Goal: Information Seeking & Learning: Learn about a topic

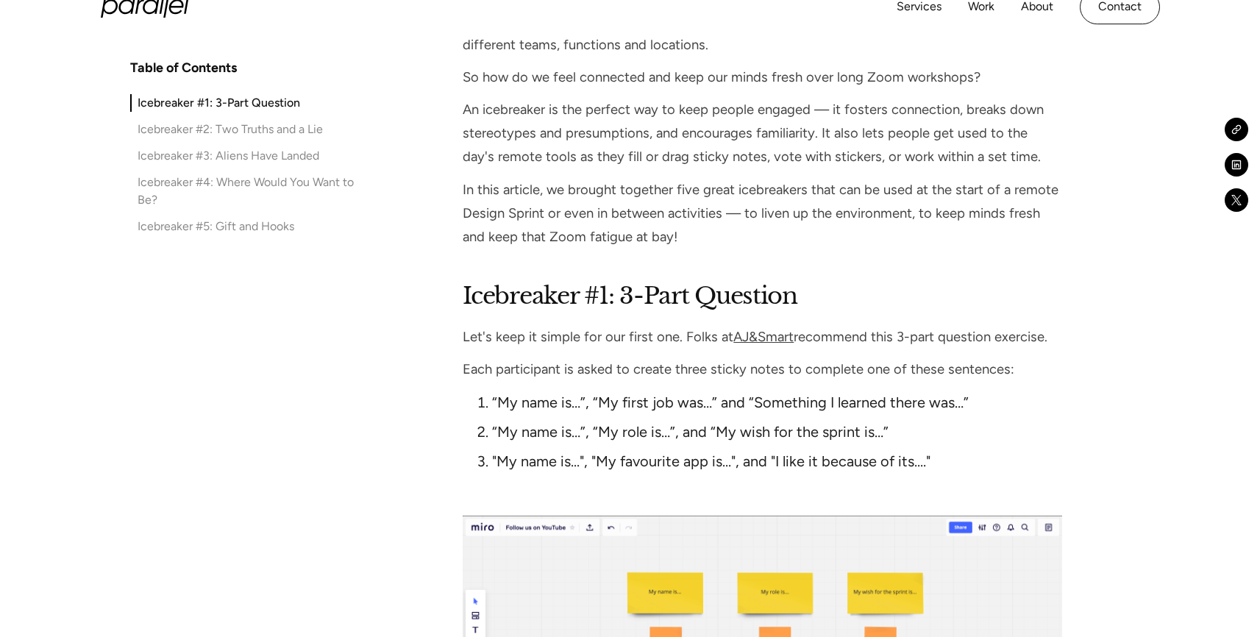
scroll to position [1353, 0]
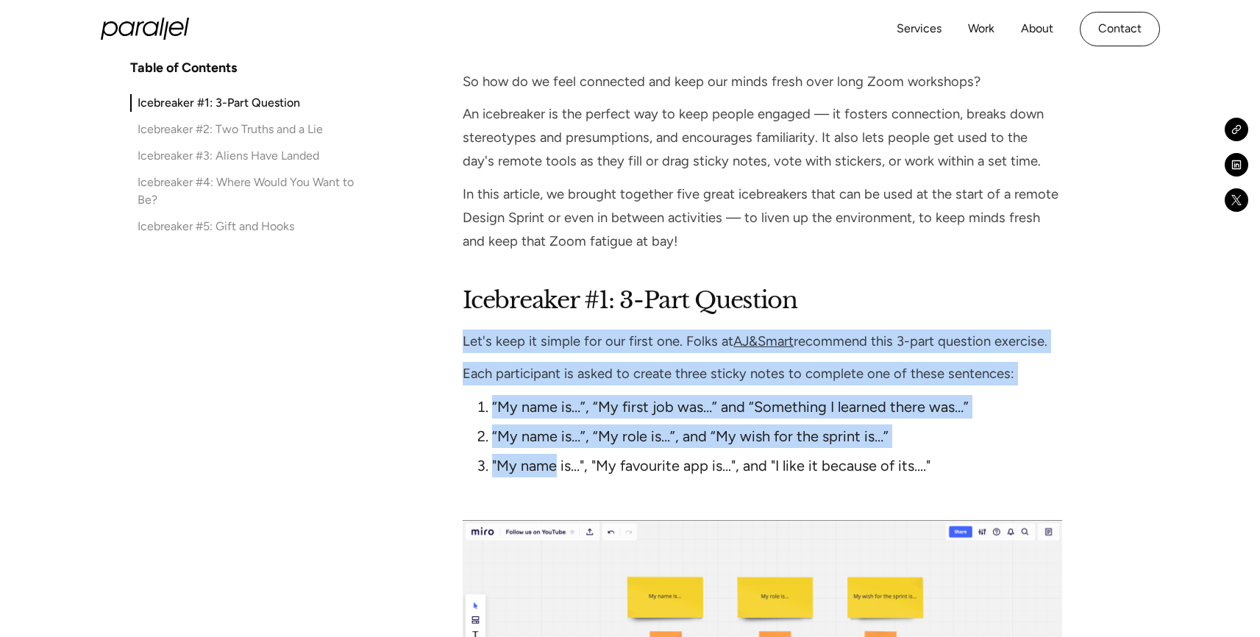
drag, startPoint x: 556, startPoint y: 471, endPoint x: 507, endPoint y: 324, distance: 155.2
drag, startPoint x: 505, startPoint y: 319, endPoint x: 563, endPoint y: 452, distance: 146.2
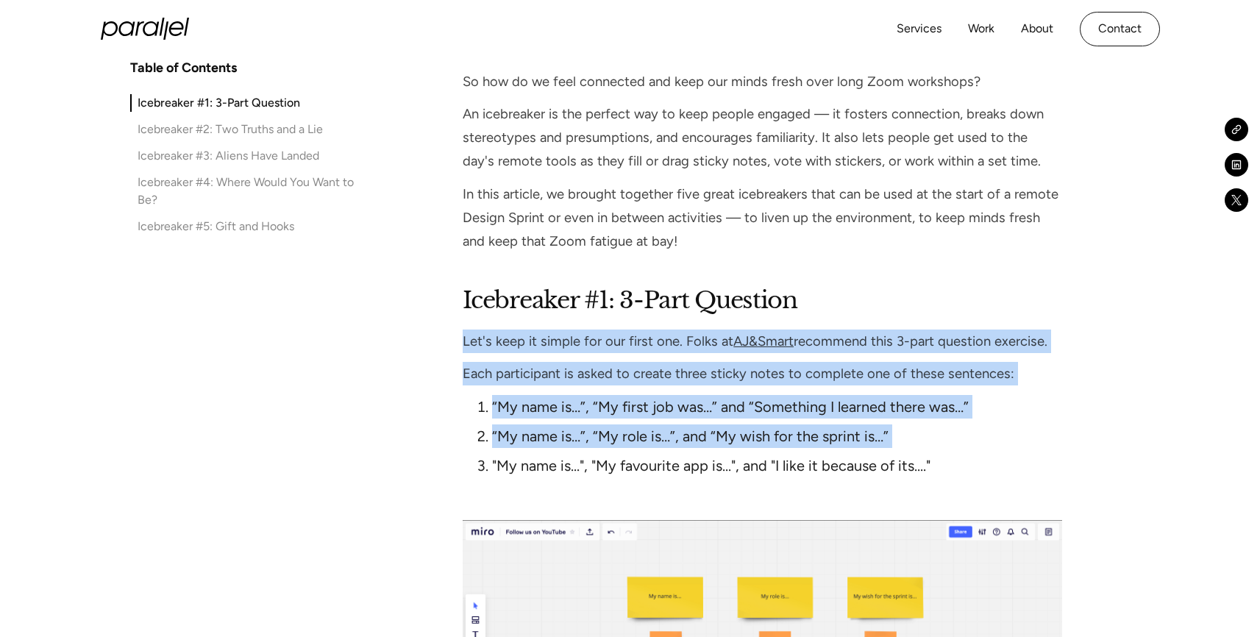
click at [563, 452] on ol "“My name is…”, “My first job was…” and “Something I learned there was…” “My nam…" at bounding box center [762, 439] width 599 height 88
drag, startPoint x: 572, startPoint y: 466, endPoint x: 566, endPoint y: 352, distance: 114.9
click at [566, 352] on p "Let's keep it simple for our first one. Folks at AJ&Smart recommend this 3-part…" at bounding box center [762, 342] width 599 height 24
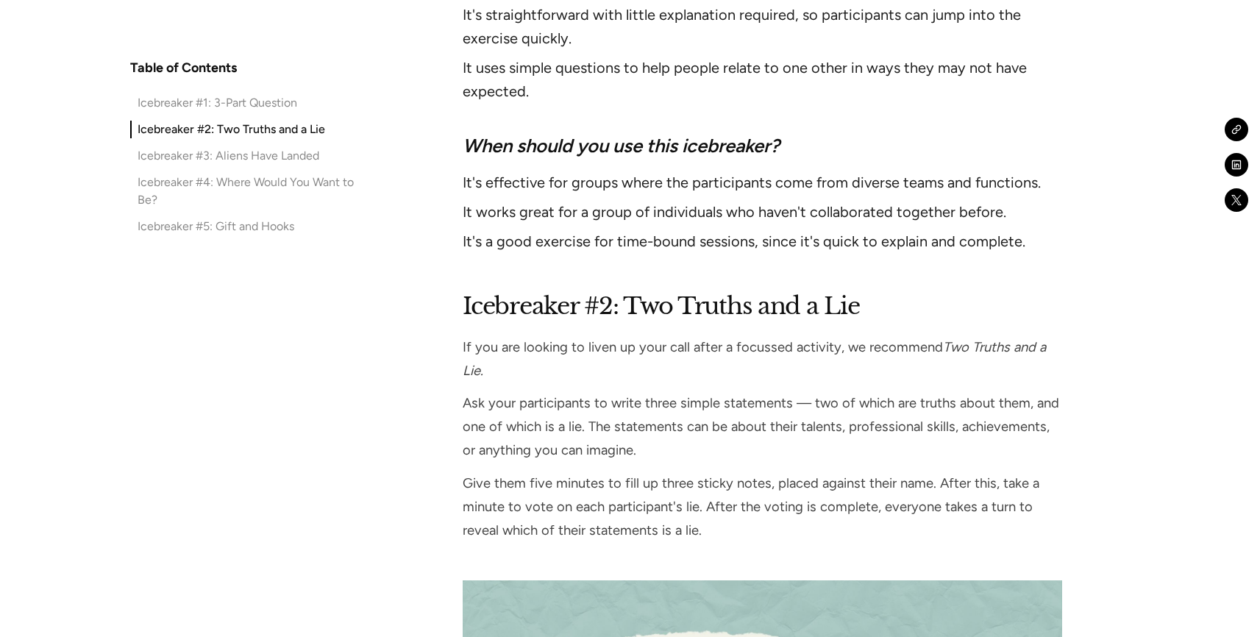
scroll to position [2330, 0]
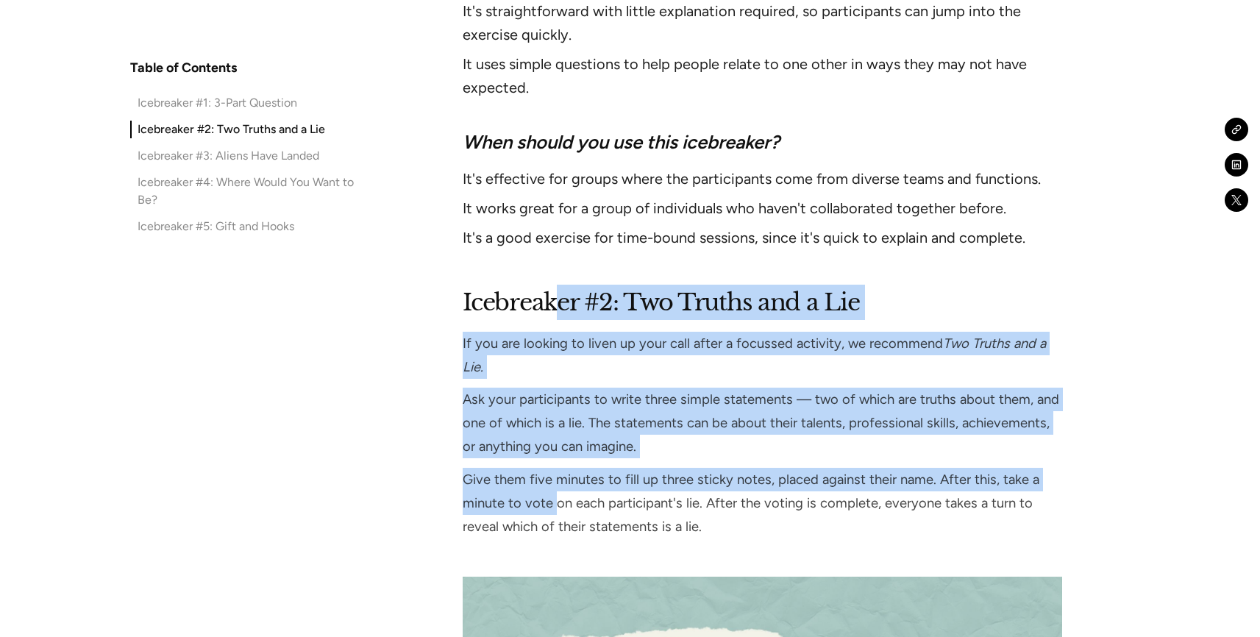
drag, startPoint x: 554, startPoint y: 513, endPoint x: 554, endPoint y: 296, distance: 216.3
click at [554, 296] on h2 "Icebreaker #2: Two Truths and a Lie" at bounding box center [762, 302] width 599 height 35
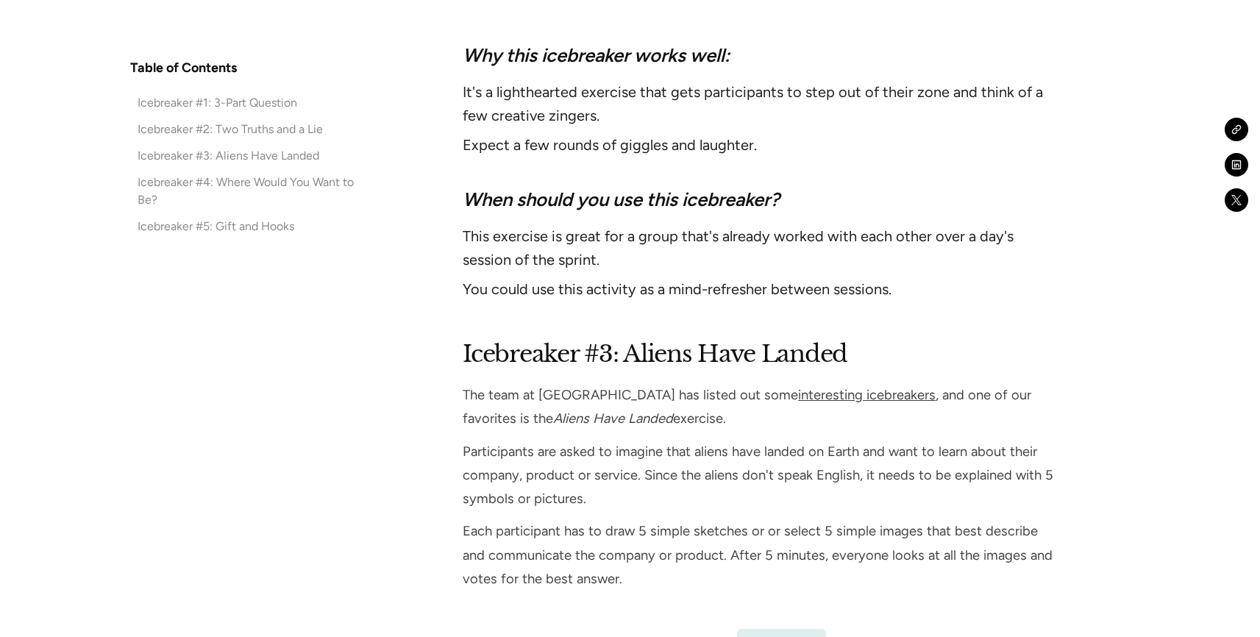
scroll to position [3304, 0]
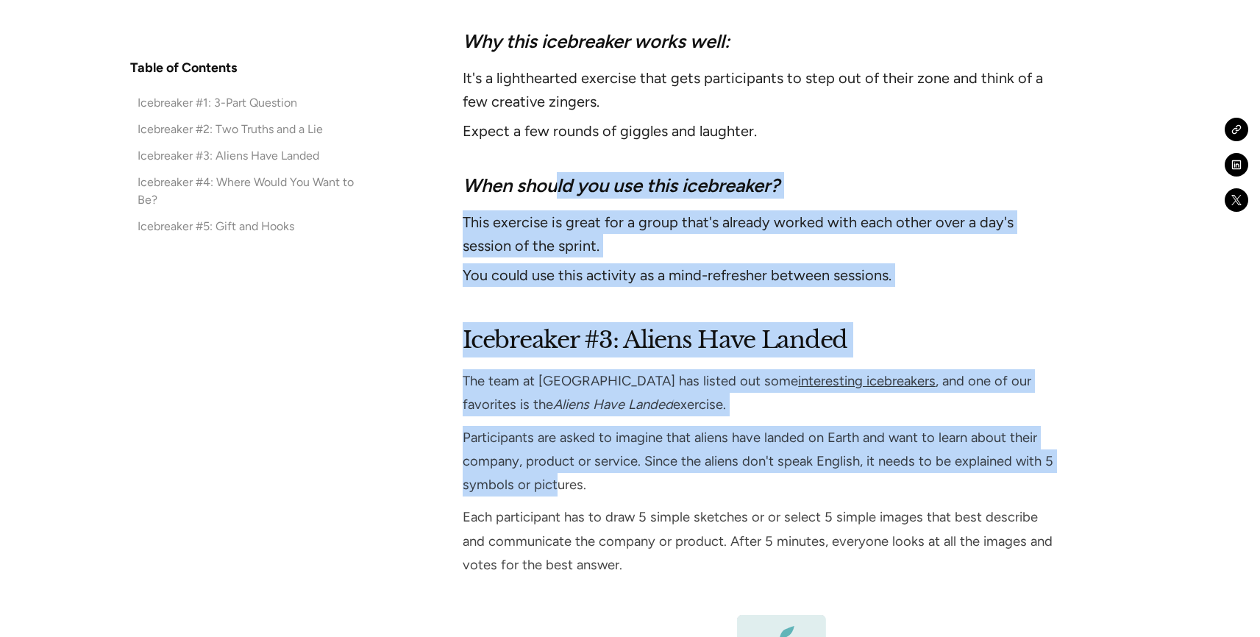
drag, startPoint x: 560, startPoint y: 181, endPoint x: 559, endPoint y: 507, distance: 325.9
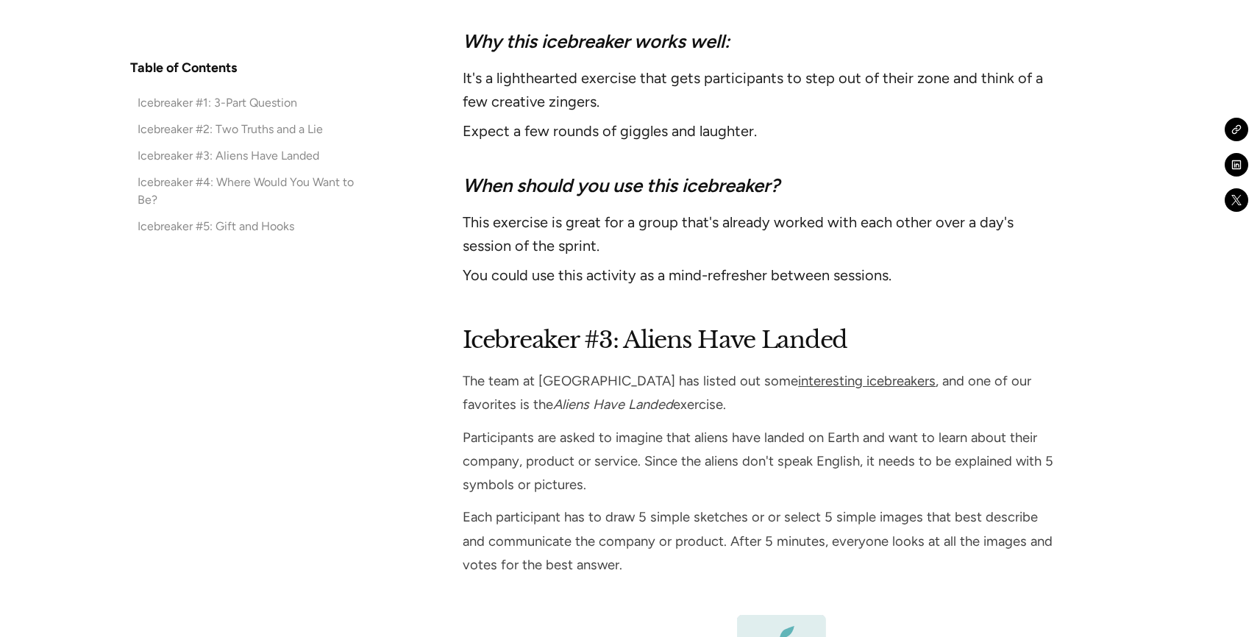
click at [556, 570] on p "Each participant has to draw 5 simple sketches or or select 5 simple images tha…" at bounding box center [762, 540] width 599 height 71
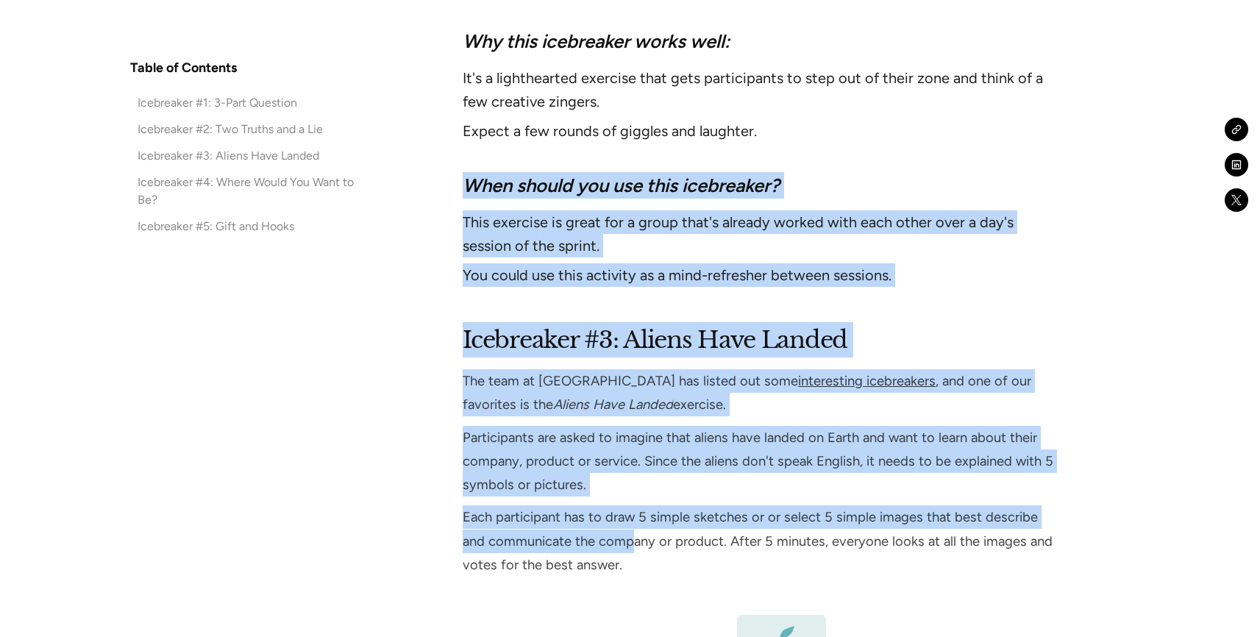
drag, startPoint x: 606, startPoint y: 547, endPoint x: 631, endPoint y: 144, distance: 403.9
click at [631, 144] on ul "It's a lighthearted exercise that gets participants to step out of their zone a…" at bounding box center [762, 107] width 599 height 82
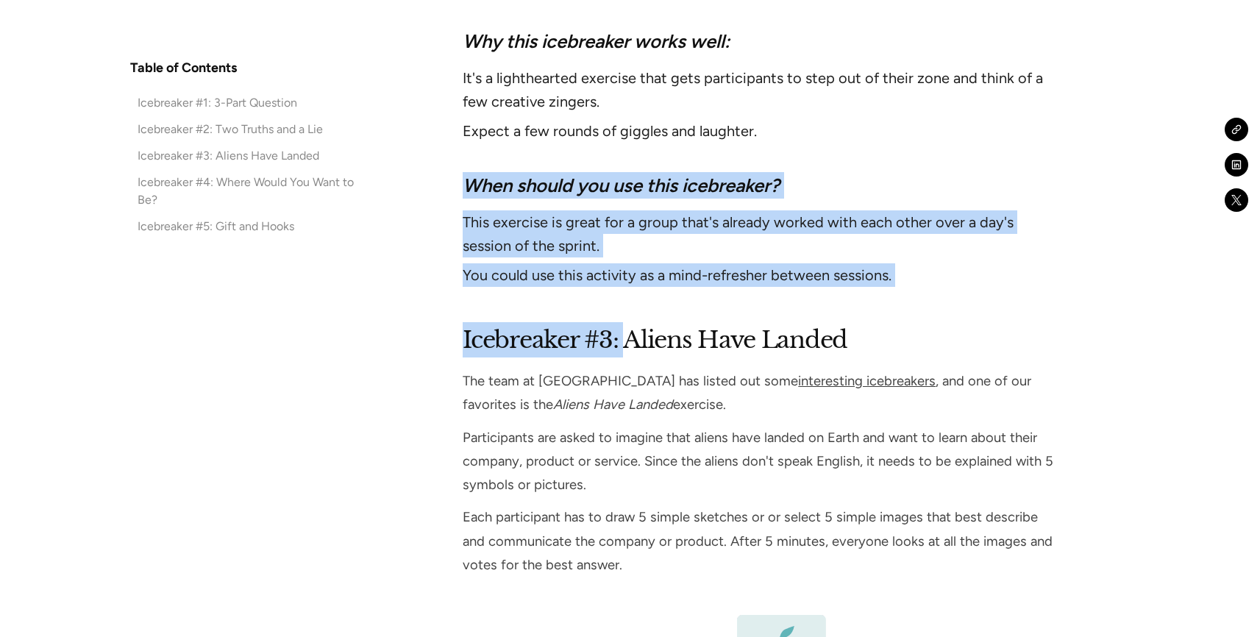
drag, startPoint x: 628, startPoint y: 144, endPoint x: 628, endPoint y: 325, distance: 181.0
click at [628, 325] on h2 "Icebreaker #3: Aliens Have Landed" at bounding box center [762, 339] width 599 height 35
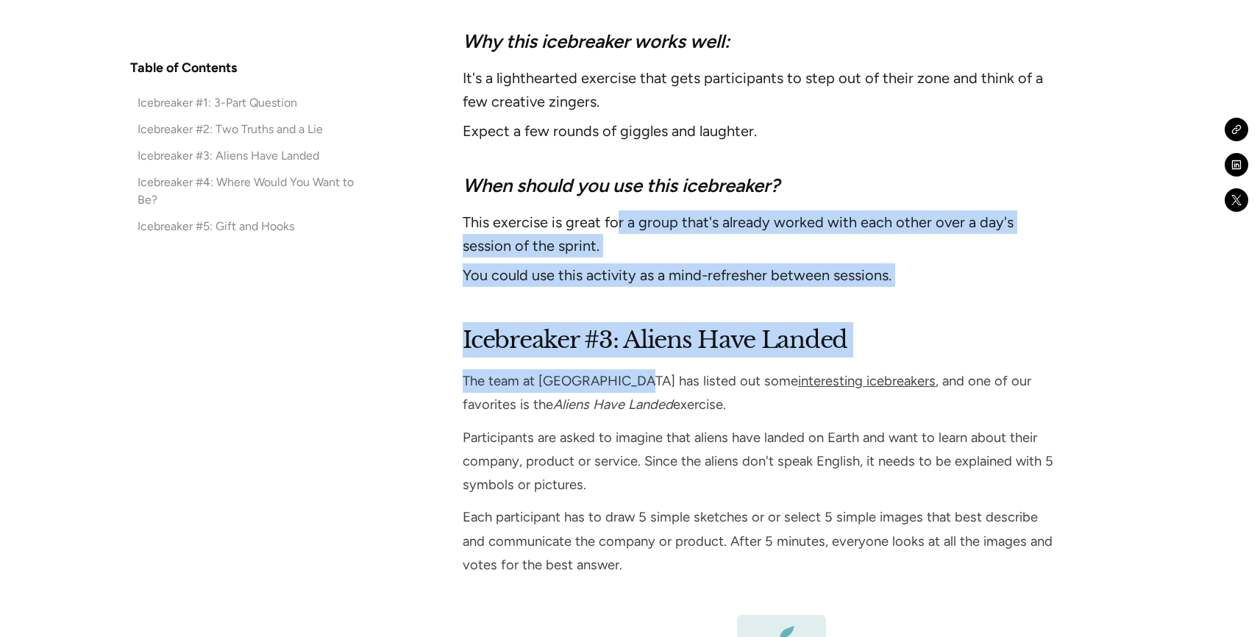
drag, startPoint x: 614, startPoint y: 365, endPoint x: 614, endPoint y: 215, distance: 150.1
click at [614, 215] on li "This exercise is great for a group that's already worked with each other over a…" at bounding box center [762, 233] width 599 height 47
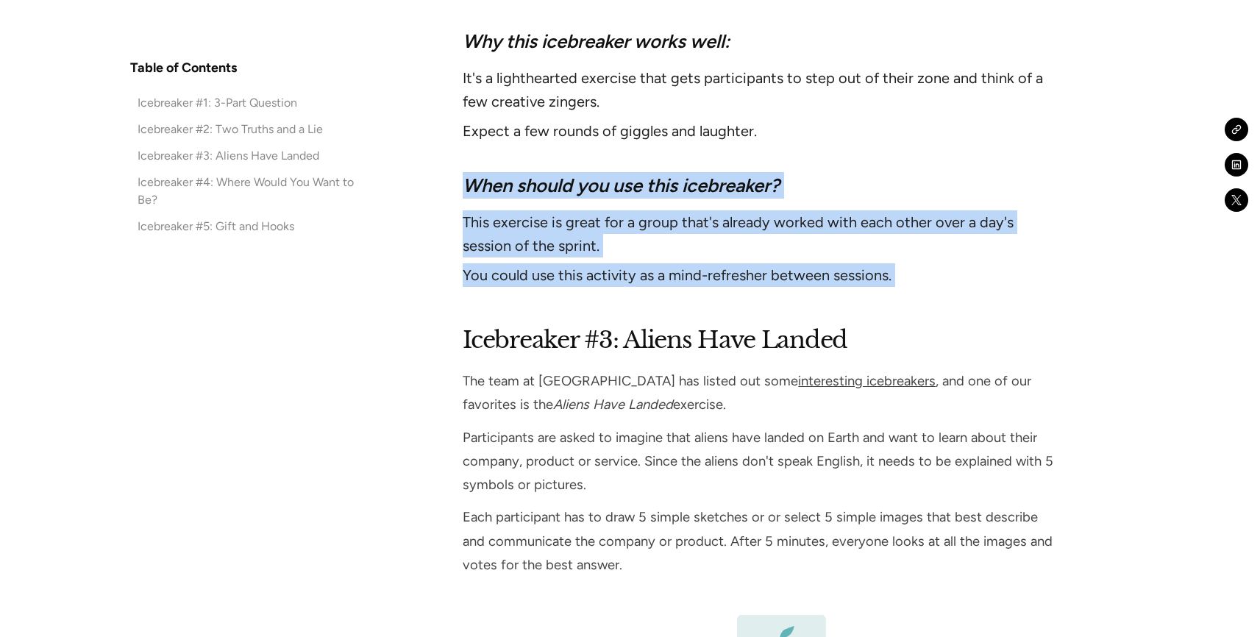
drag, startPoint x: 597, startPoint y: 159, endPoint x: 597, endPoint y: 313, distance: 154.5
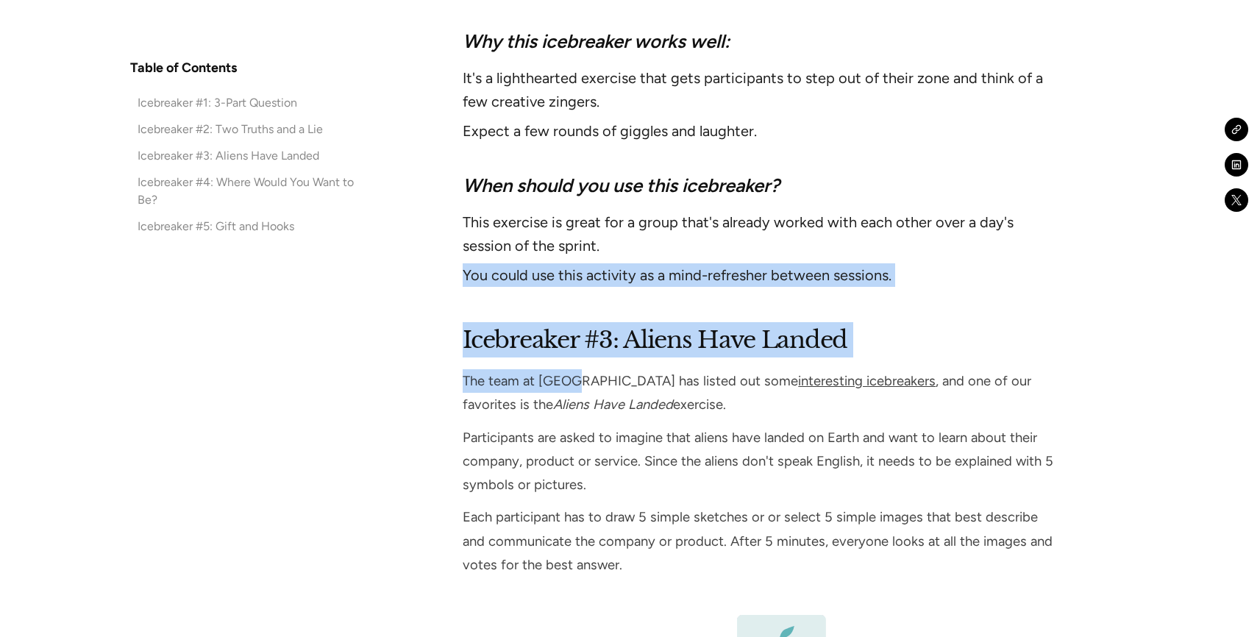
drag, startPoint x: 571, startPoint y: 391, endPoint x: 571, endPoint y: 232, distance: 158.2
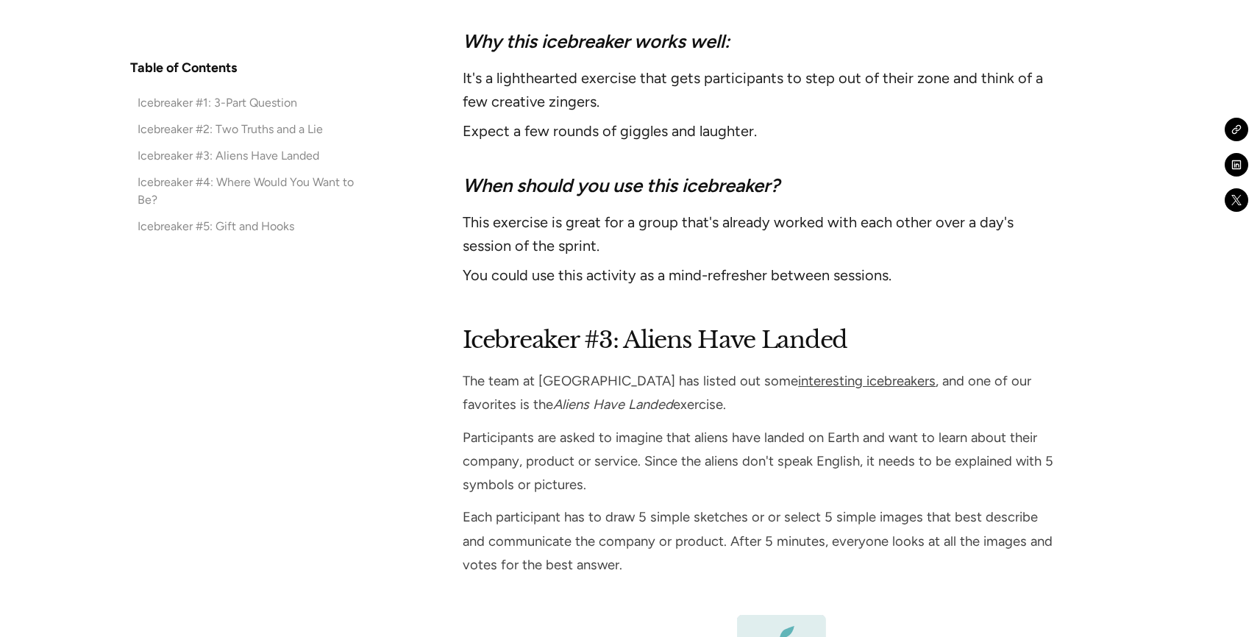
click at [571, 232] on li "This exercise is great for a group that's already worked with each other over a…" at bounding box center [762, 233] width 599 height 47
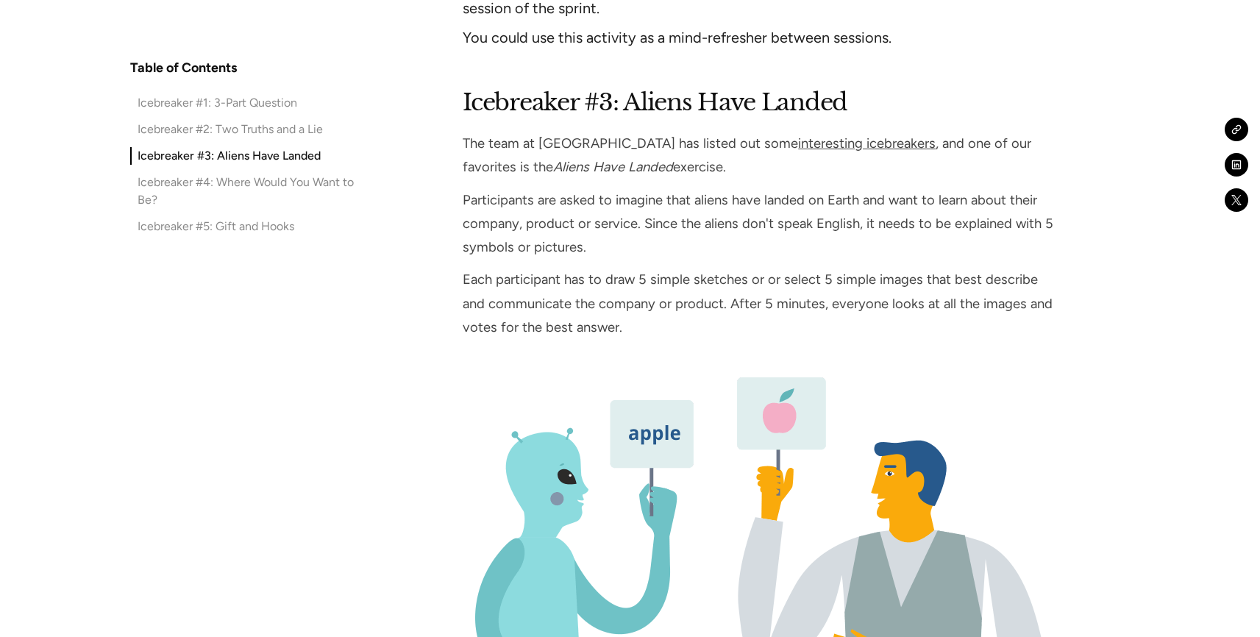
scroll to position [3545, 0]
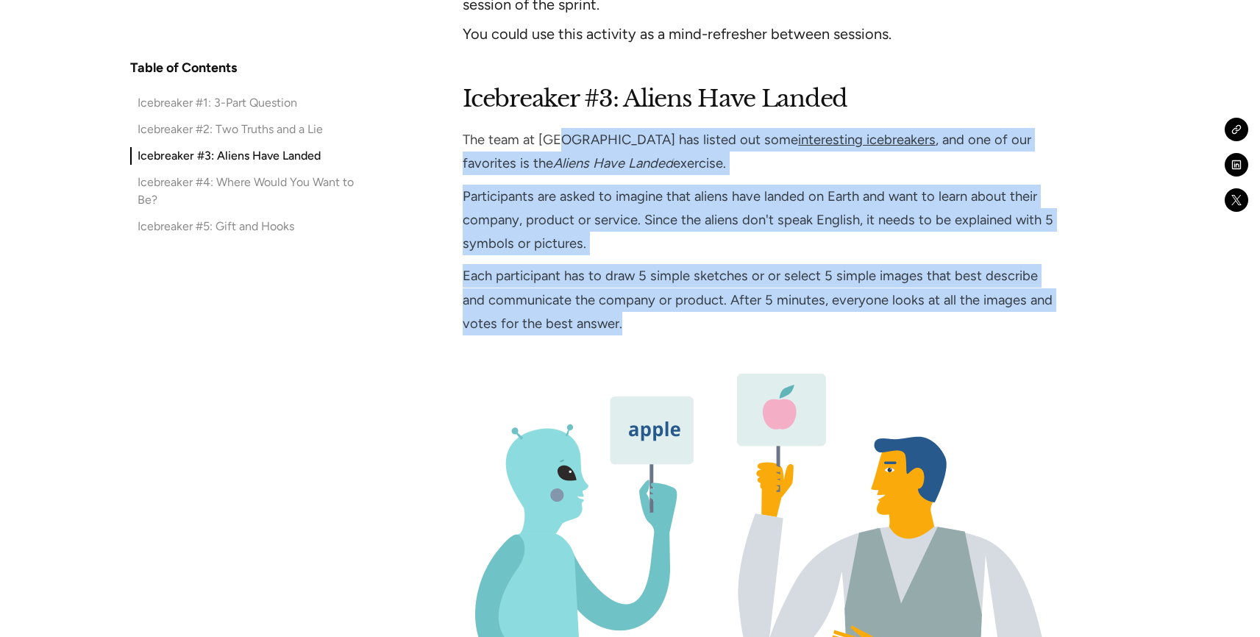
drag, startPoint x: 559, startPoint y: 341, endPoint x: 559, endPoint y: 132, distance: 209.7
click at [559, 133] on div "Icebreaker #3: Aliens Have Landed The team at [GEOGRAPHIC_DATA] has listed out …" at bounding box center [762, 582] width 599 height 1003
click at [559, 132] on p "The team at [GEOGRAPHIC_DATA] has listed out some interesting icebreakers , and…" at bounding box center [762, 151] width 599 height 47
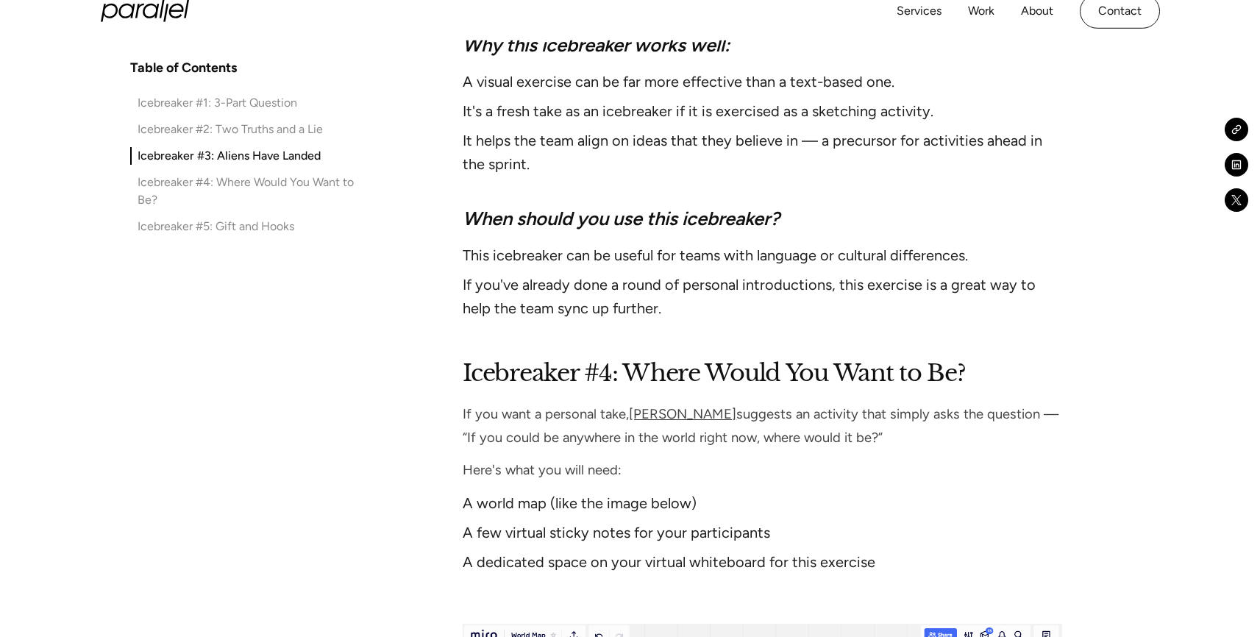
scroll to position [4303, 0]
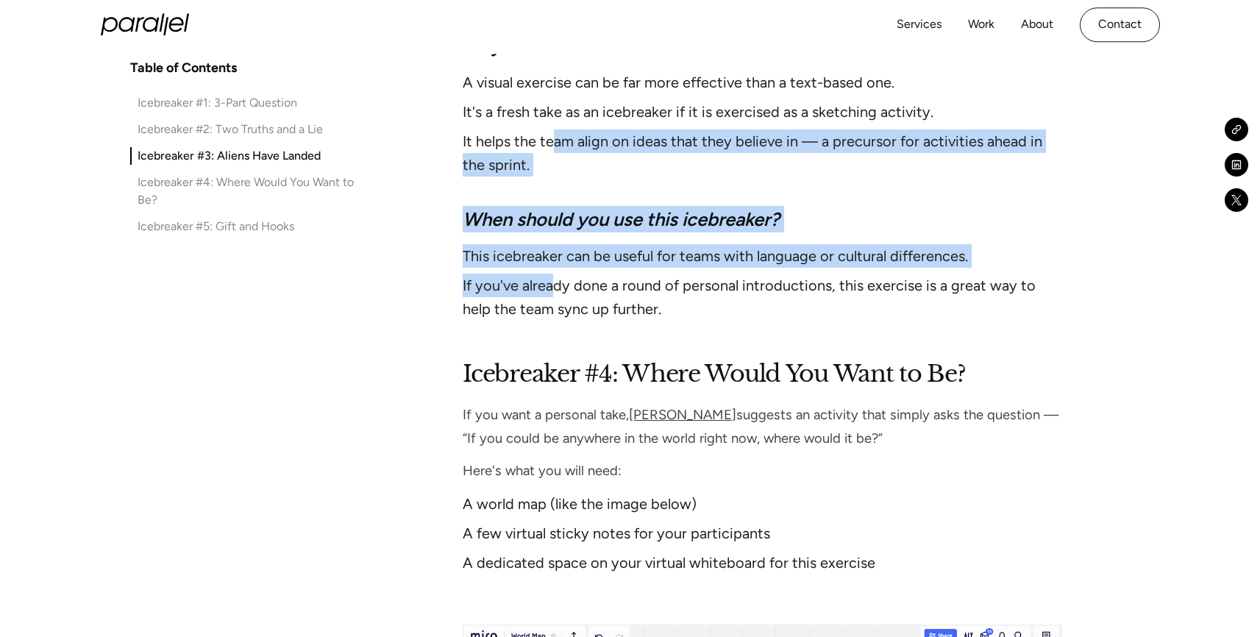
drag, startPoint x: 554, startPoint y: 284, endPoint x: 554, endPoint y: 142, distance: 142.0
click at [554, 142] on li "It helps the team align on ideas that they believe in — a precursor for activit…" at bounding box center [762, 152] width 599 height 47
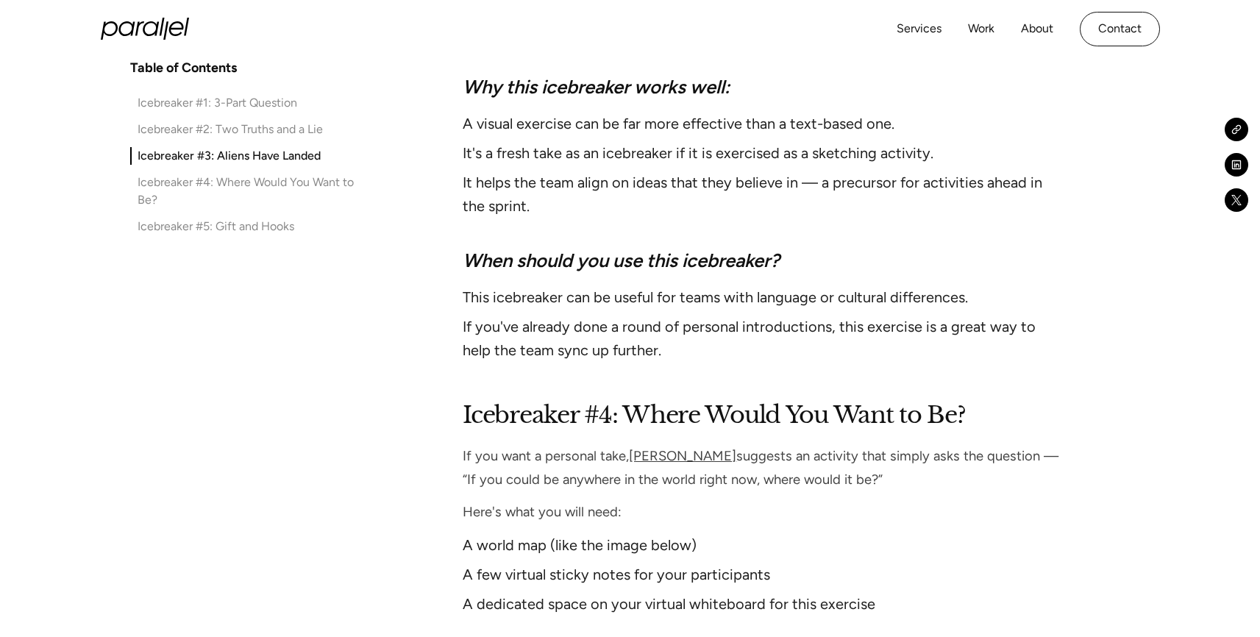
scroll to position [4244, 0]
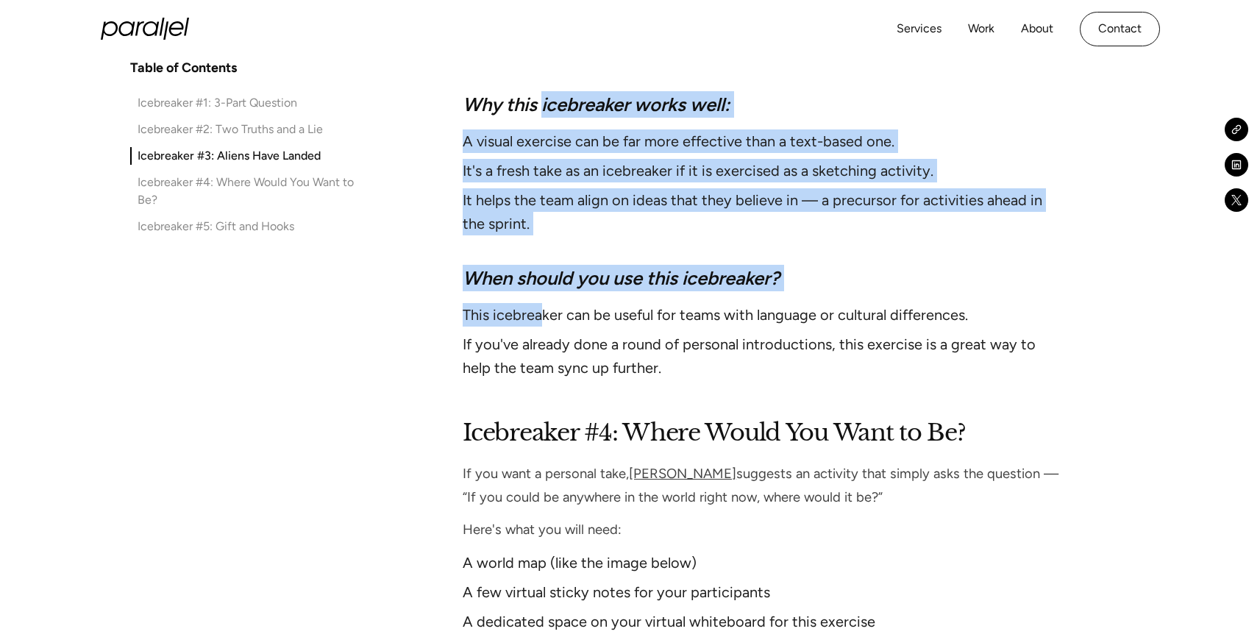
drag, startPoint x: 542, startPoint y: 209, endPoint x: 542, endPoint y: 325, distance: 116.2
click at [542, 325] on li "This icebreaker can be useful for teams with language or cultural differences." at bounding box center [762, 315] width 599 height 24
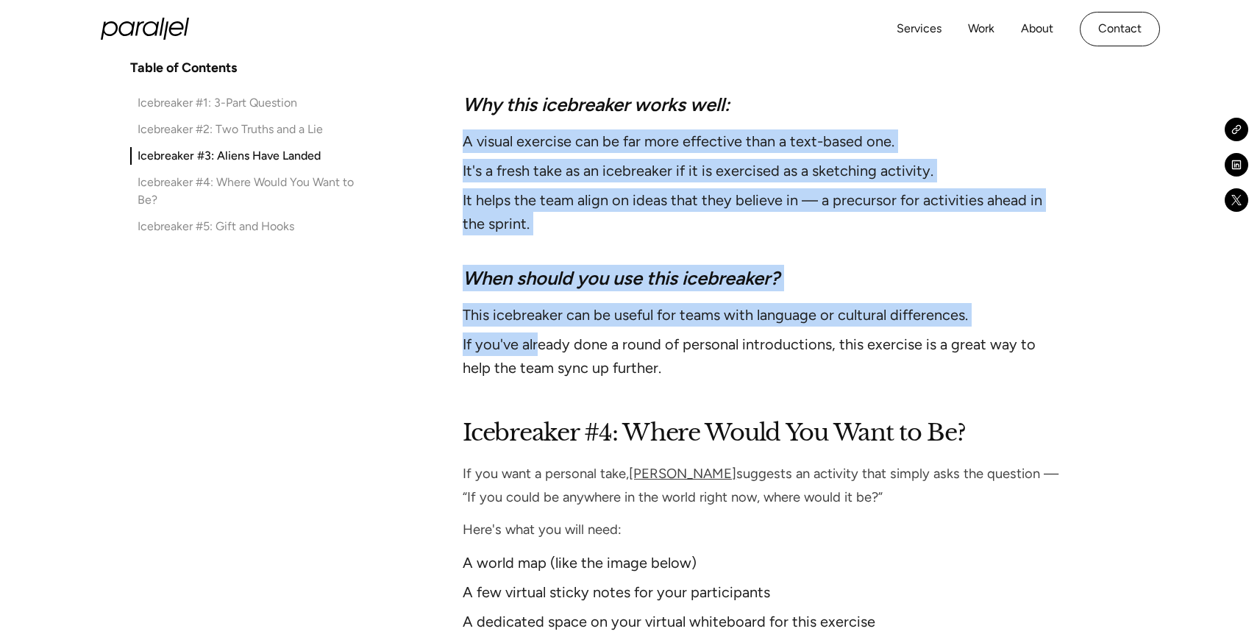
drag, startPoint x: 538, startPoint y: 355, endPoint x: 535, endPoint y: 124, distance: 231.0
click at [535, 124] on div "Why this icebreaker works well: A visual exercise can be far more effective tha…" at bounding box center [762, 166] width 599 height 150
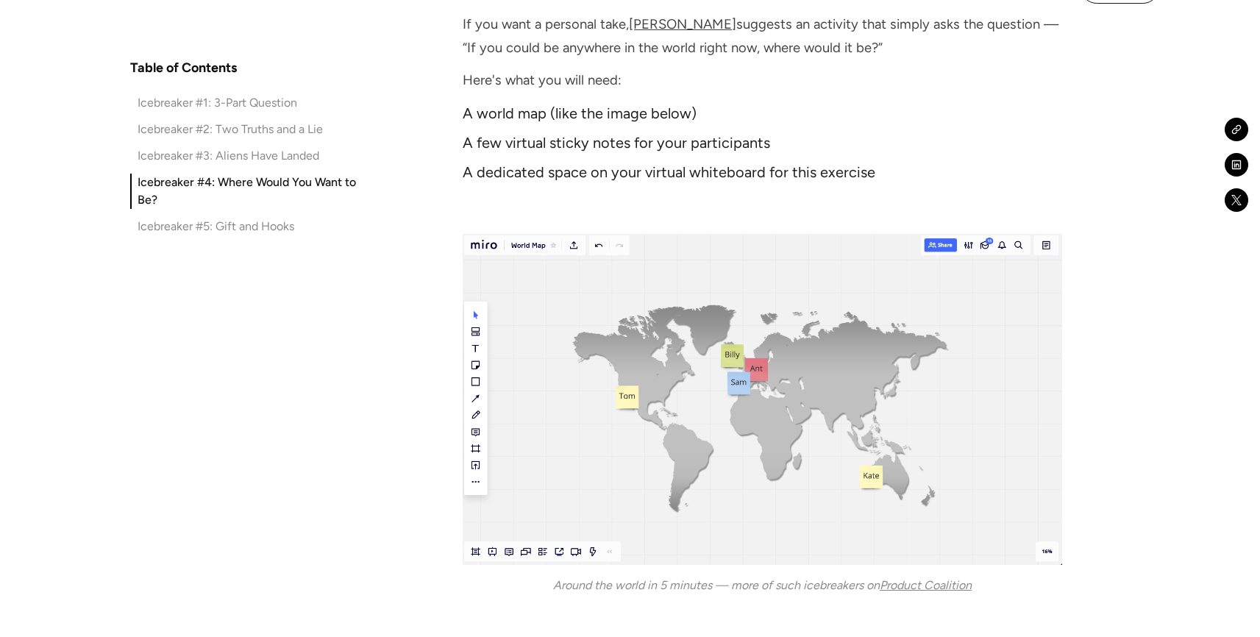
scroll to position [4695, 0]
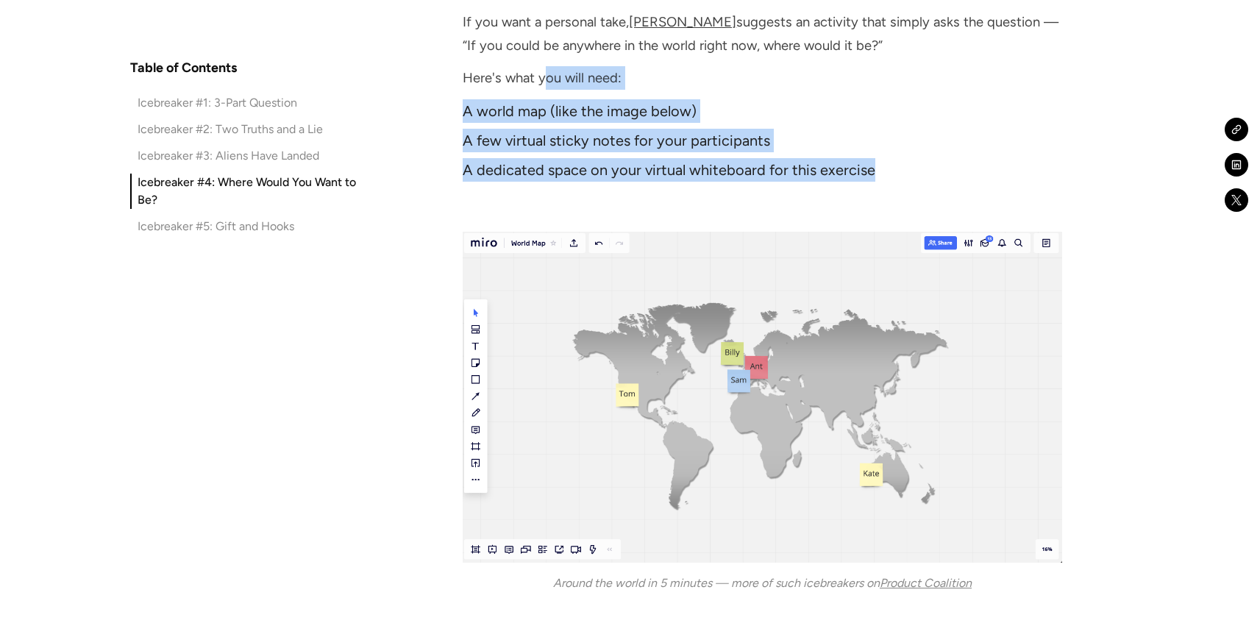
drag, startPoint x: 541, startPoint y: 182, endPoint x: 545, endPoint y: 79, distance: 103.1
click at [545, 79] on div "Icebreaker #4: Where Would You Want to Be? If you want a personal take, [PERSON…" at bounding box center [762, 460] width 599 height 994
click at [545, 79] on p "Here's what you will need:" at bounding box center [762, 78] width 599 height 24
drag, startPoint x: 537, startPoint y: 74, endPoint x: 554, endPoint y: 174, distance: 100.7
click at [554, 174] on div "Icebreaker #4: Where Would You Want to Be? If you want a personal take, [PERSON…" at bounding box center [762, 460] width 599 height 994
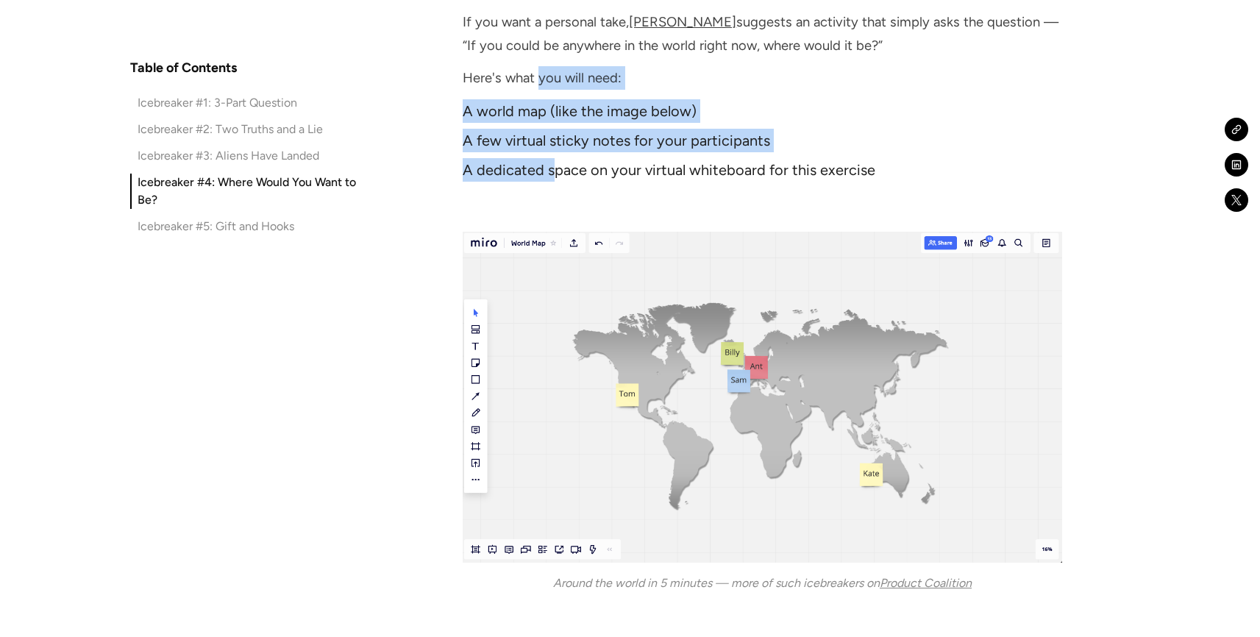
click at [554, 174] on li "A dedicated space on your virtual whiteboard for this exercise" at bounding box center [762, 170] width 599 height 24
drag, startPoint x: 555, startPoint y: 196, endPoint x: 541, endPoint y: 62, distance: 135.3
click at [542, 62] on div "Icebreaker #4: Where Would You Want to Be? If you want a personal take, [PERSON…" at bounding box center [762, 460] width 599 height 994
click at [541, 62] on div "Icebreaker #4: Where Would You Want to Be? If you want a personal take, [PERSON…" at bounding box center [762, 460] width 599 height 994
drag, startPoint x: 533, startPoint y: 60, endPoint x: 555, endPoint y: 182, distance: 123.2
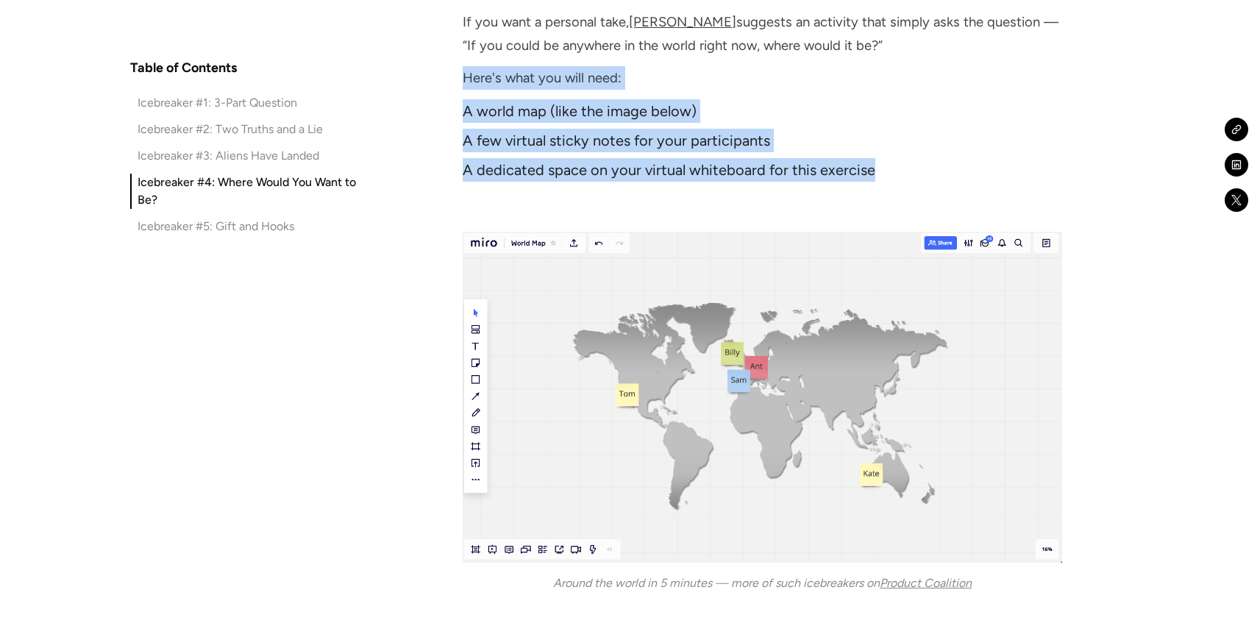
click at [555, 182] on div "Icebreaker #4: Where Would You Want to Be? If you want a personal take, [PERSON…" at bounding box center [762, 460] width 599 height 994
click at [555, 182] on ul "A world map (like the image below) A few virtual sticky notes for your particip…" at bounding box center [762, 143] width 599 height 88
drag, startPoint x: 555, startPoint y: 196, endPoint x: 511, endPoint y: 60, distance: 144.0
click at [511, 60] on div "Icebreaker #4: Where Would You Want to Be? If you want a personal take, [PERSON…" at bounding box center [762, 460] width 599 height 994
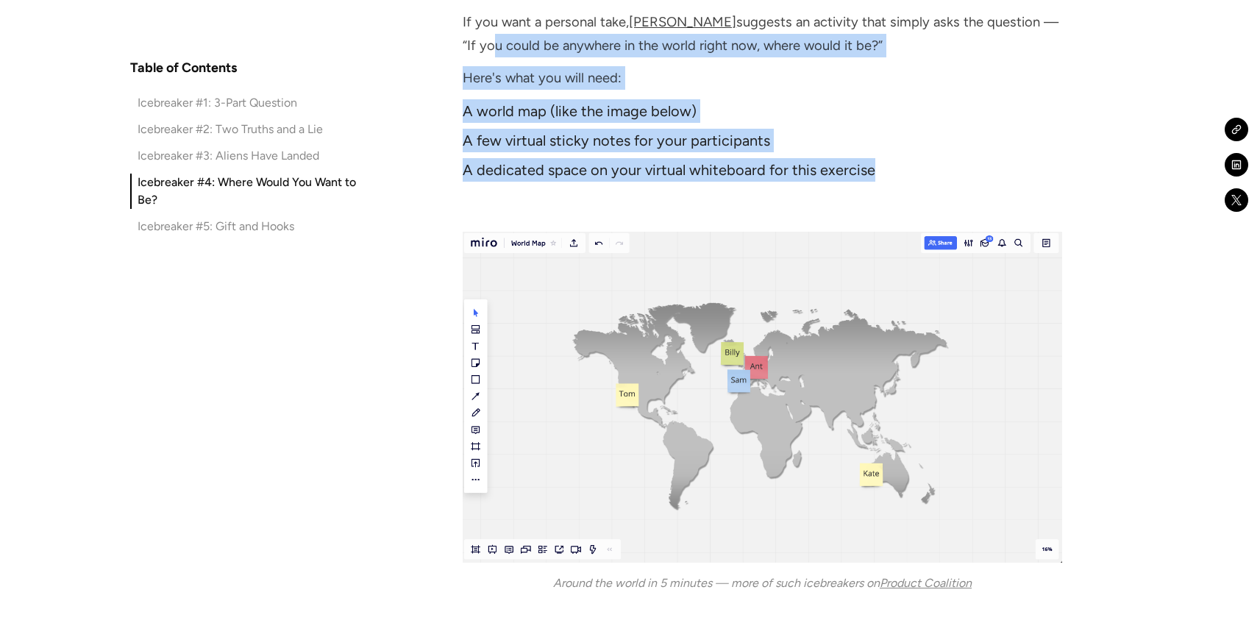
drag, startPoint x: 488, startPoint y: 53, endPoint x: 552, endPoint y: 188, distance: 150.0
click at [552, 188] on div "Icebreaker #4: Where Would You Want to Be? If you want a personal take, [PERSON…" at bounding box center [762, 460] width 599 height 994
drag, startPoint x: 577, startPoint y: 188, endPoint x: 503, endPoint y: 46, distance: 159.9
click at [503, 46] on div "Icebreaker #4: Where Would You Want to Be? If you want a personal take, [PERSON…" at bounding box center [762, 460] width 599 height 994
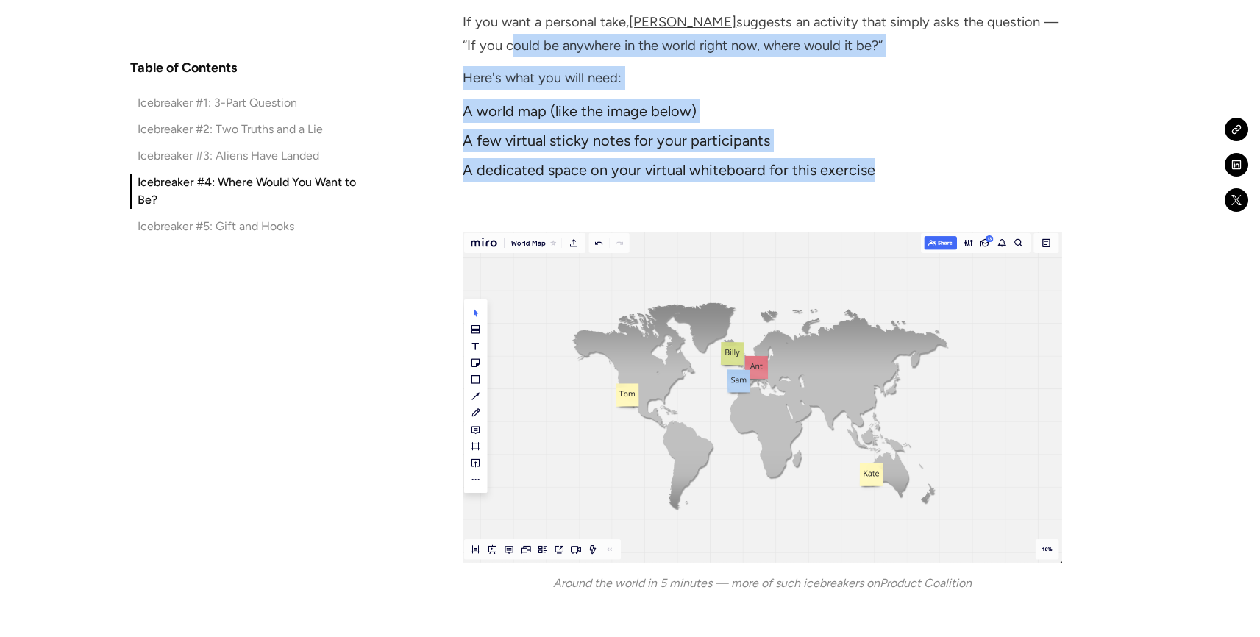
click at [503, 46] on p "If you want a personal take, [PERSON_NAME] suggests an activity that simply ask…" at bounding box center [762, 33] width 599 height 47
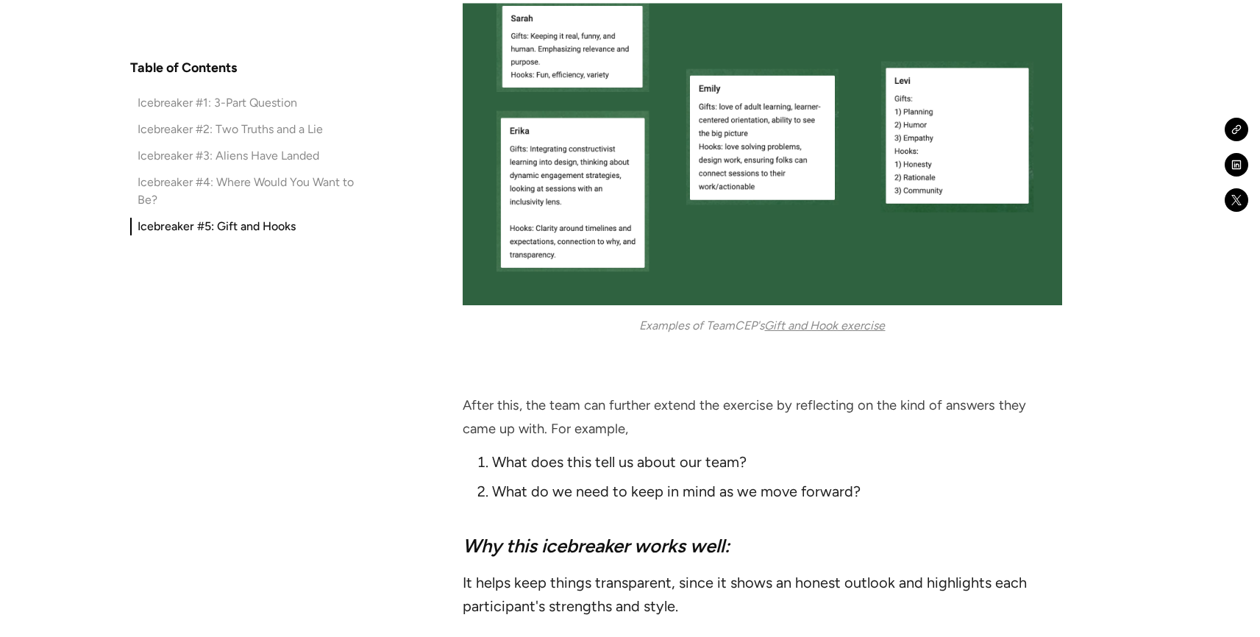
scroll to position [5964, 0]
